Goal: Information Seeking & Learning: Find specific page/section

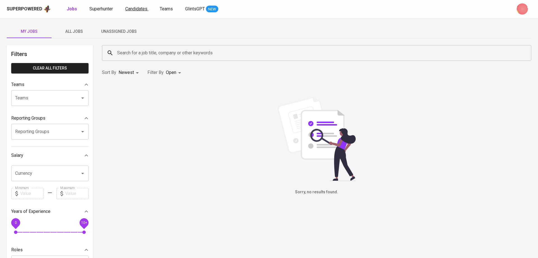
click at [138, 6] on link "Candidates" at bounding box center [136, 9] width 23 height 7
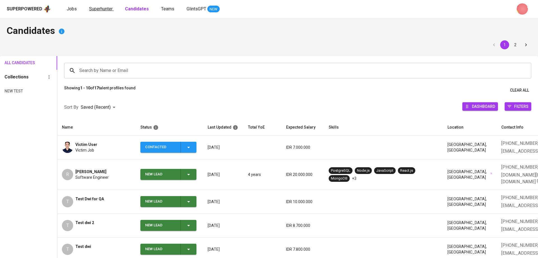
click at [92, 11] on span "Superhunter" at bounding box center [101, 8] width 24 height 5
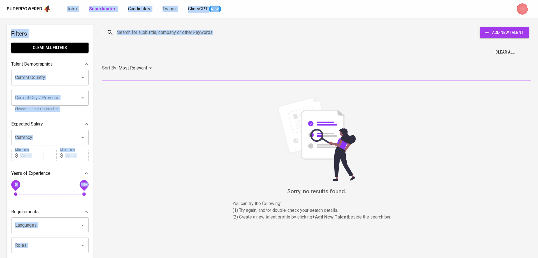
drag, startPoint x: 64, startPoint y: 8, endPoint x: 171, endPoint y: 42, distance: 111.4
click at [171, 42] on div "Superpowered Jobs Superhunter Candidates Teams GlintsGPT NEW Filters Clear All …" at bounding box center [269, 254] width 538 height 508
click at [159, 32] on input "Search for a job title, company or other keywords" at bounding box center [290, 32] width 349 height 11
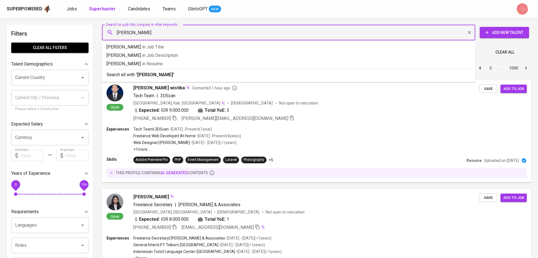
type input "choirul muhtadin"
click at [230, 79] on li "Search all with " choirul muhtadin "" at bounding box center [288, 74] width 373 height 11
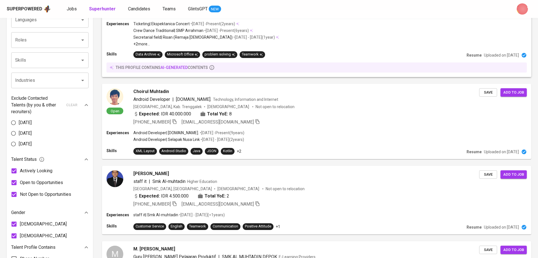
scroll to position [208, 0]
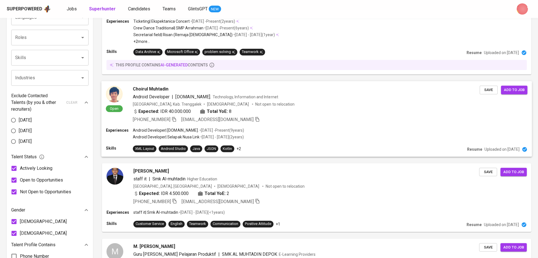
click at [302, 121] on div "[PHONE_NUMBER] [EMAIL_ADDRESS][DOMAIN_NAME]" at bounding box center [306, 119] width 347 height 7
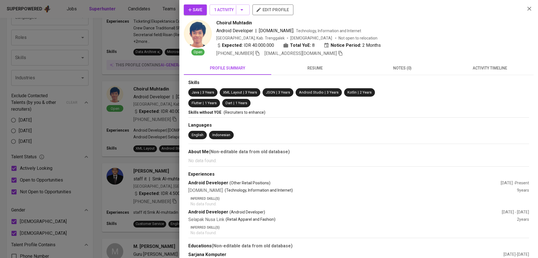
click at [243, 16] on div "Save 1 Activity edit profile" at bounding box center [352, 11] width 337 height 15
click at [242, 1] on div "Save 1 Activity edit profile Open Choirul Muhtadin Android Developer | [DOMAIN_…" at bounding box center [358, 129] width 359 height 258
click at [243, 6] on button "1 Activity" at bounding box center [230, 9] width 40 height 11
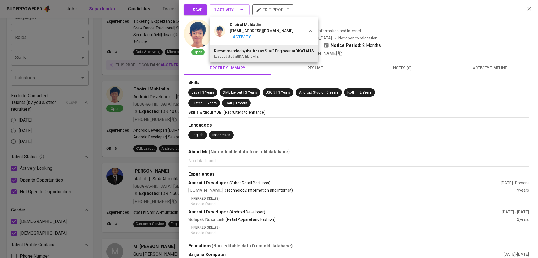
click at [427, 28] on div at bounding box center [269, 129] width 538 height 258
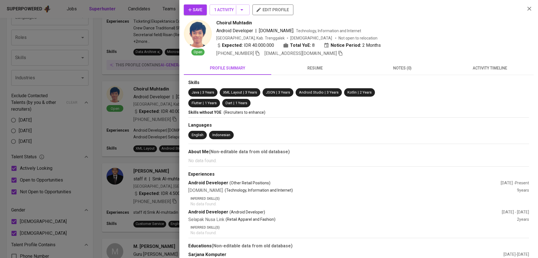
scroll to position [16, 0]
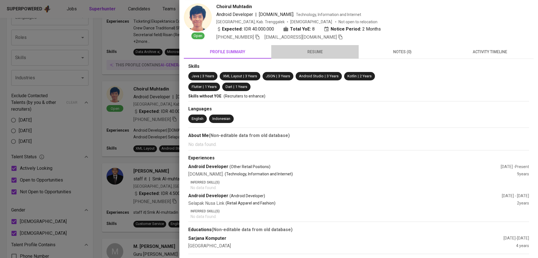
click at [332, 50] on span "resume" at bounding box center [315, 51] width 81 height 7
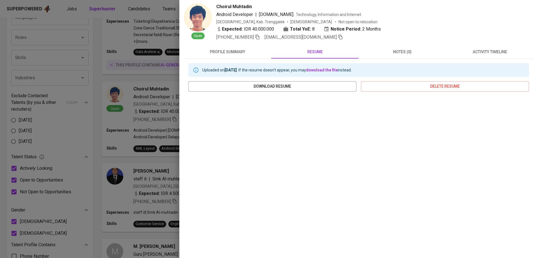
scroll to position [0, 0]
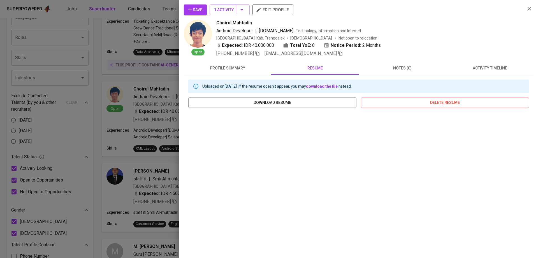
click at [154, 60] on div at bounding box center [269, 129] width 538 height 258
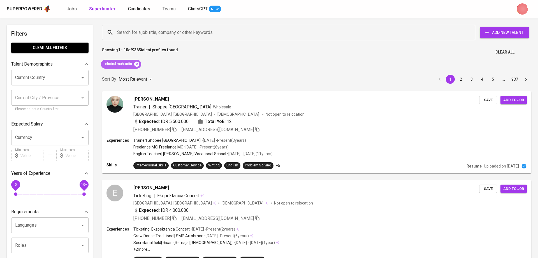
click at [136, 64] on icon at bounding box center [136, 63] width 5 height 5
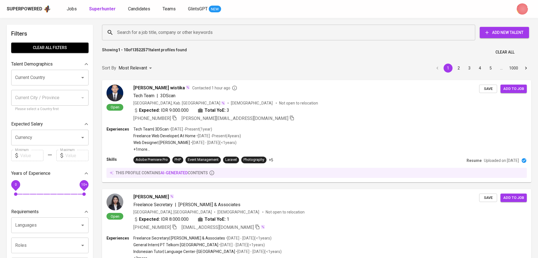
click at [129, 32] on input "Search for a job title, company or other keywords" at bounding box center [290, 32] width 349 height 11
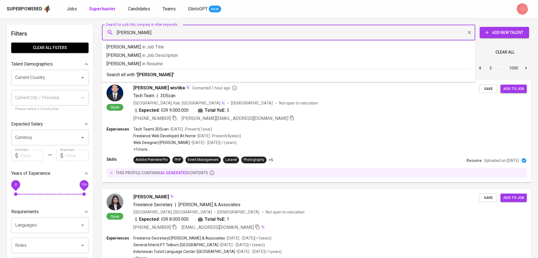
type input "[PERSON_NAME]"
click at [142, 75] on b "[PERSON_NAME]" at bounding box center [155, 74] width 36 height 5
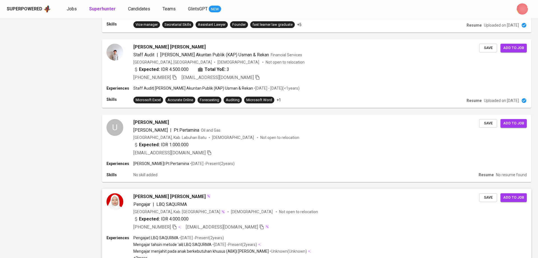
scroll to position [727, 0]
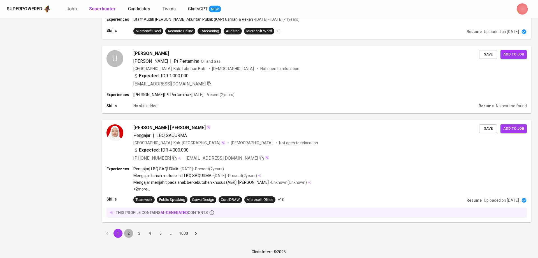
click at [129, 231] on button "2" at bounding box center [128, 233] width 9 height 9
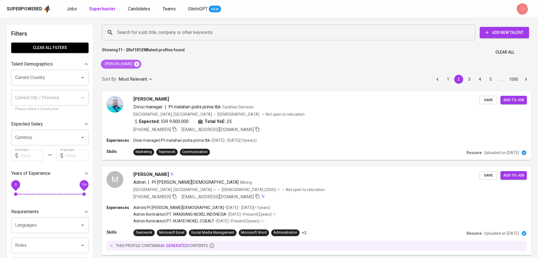
click at [134, 61] on icon at bounding box center [137, 64] width 6 height 6
